Goal: Task Accomplishment & Management: Complete application form

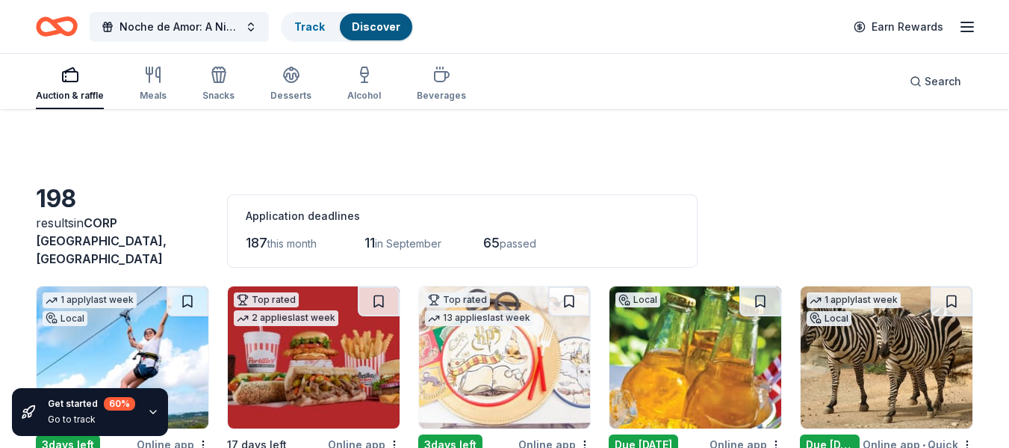
scroll to position [7867, 0]
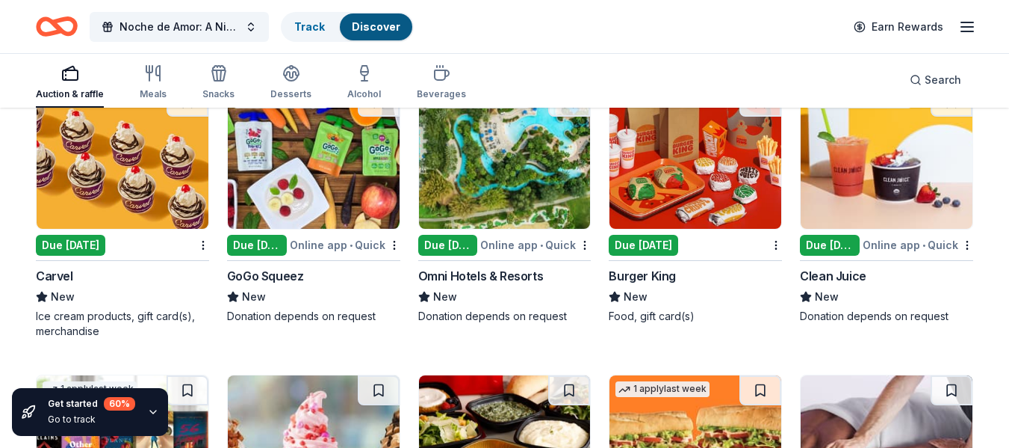
click at [323, 191] on img at bounding box center [314, 158] width 172 height 142
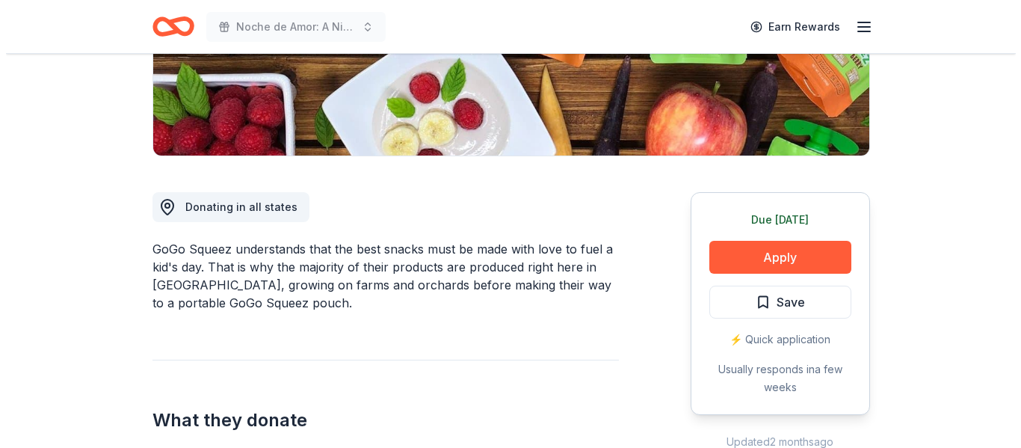
scroll to position [418, 0]
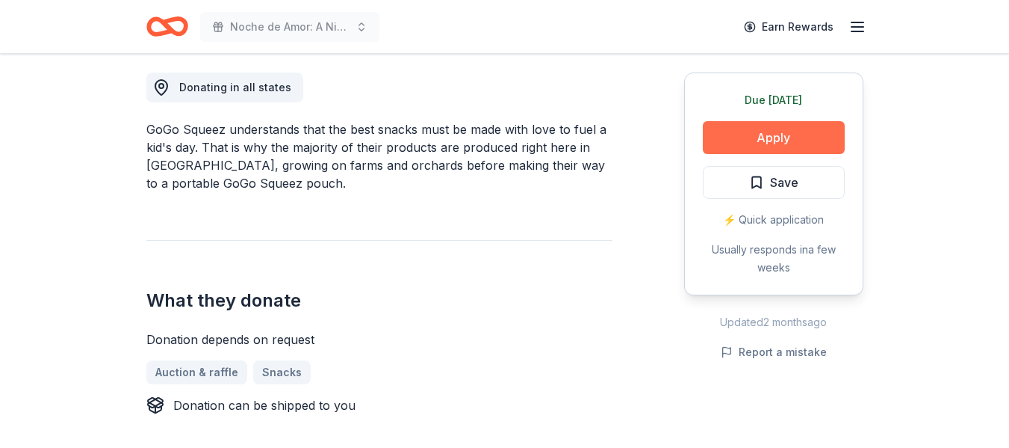
click at [778, 141] on button "Apply" at bounding box center [774, 137] width 142 height 33
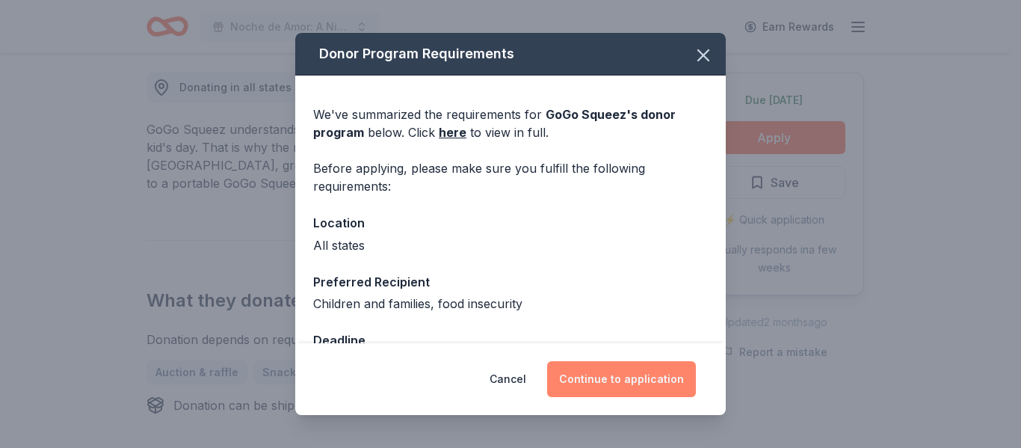
click at [652, 368] on button "Continue to application" at bounding box center [621, 379] width 149 height 36
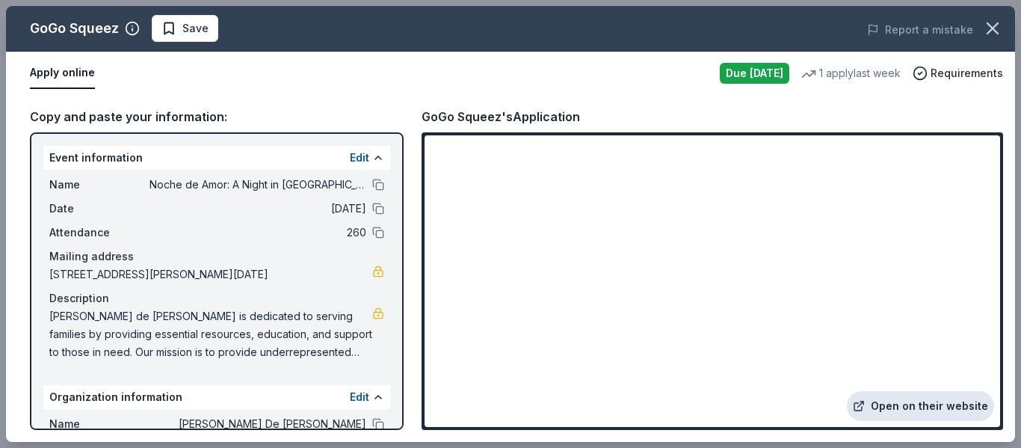
click at [921, 403] on link "Open on their website" at bounding box center [920, 406] width 147 height 30
